Goal: Navigation & Orientation: Go to known website

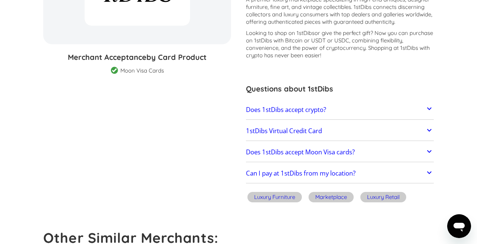
click at [382, 139] on div "1stDibs Virtual Credit Card Moon's X and 1X card products function perfectly as…" at bounding box center [340, 131] width 188 height 19
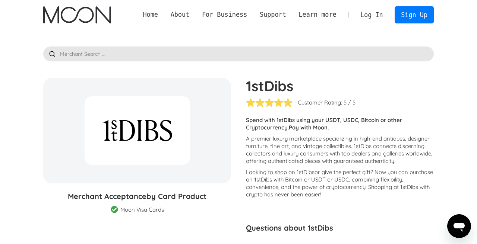
click at [151, 16] on link "Home" at bounding box center [151, 14] width 28 height 9
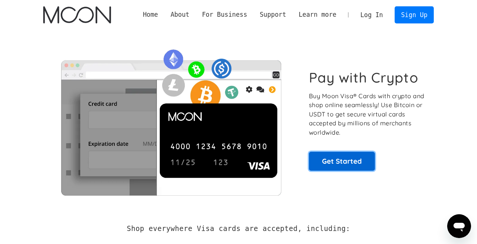
click at [331, 157] on link "Get Started" at bounding box center [342, 161] width 66 height 19
